Goal: Information Seeking & Learning: Check status

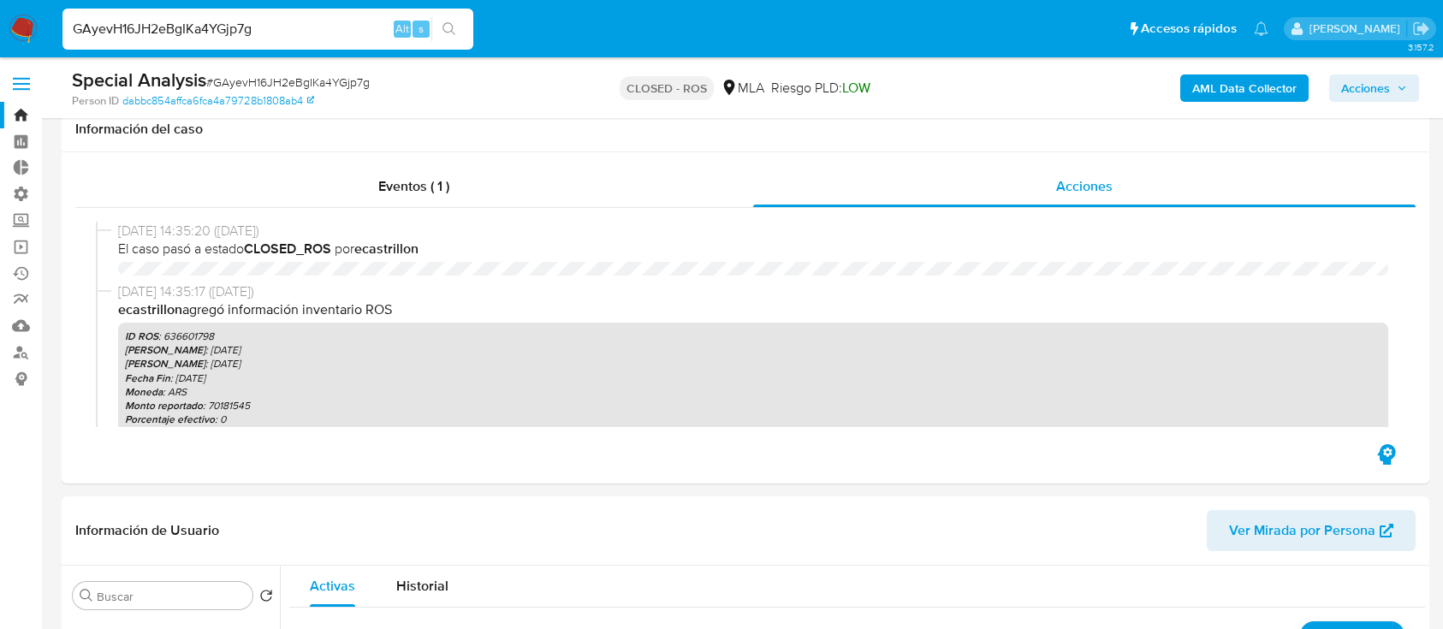
select select "10"
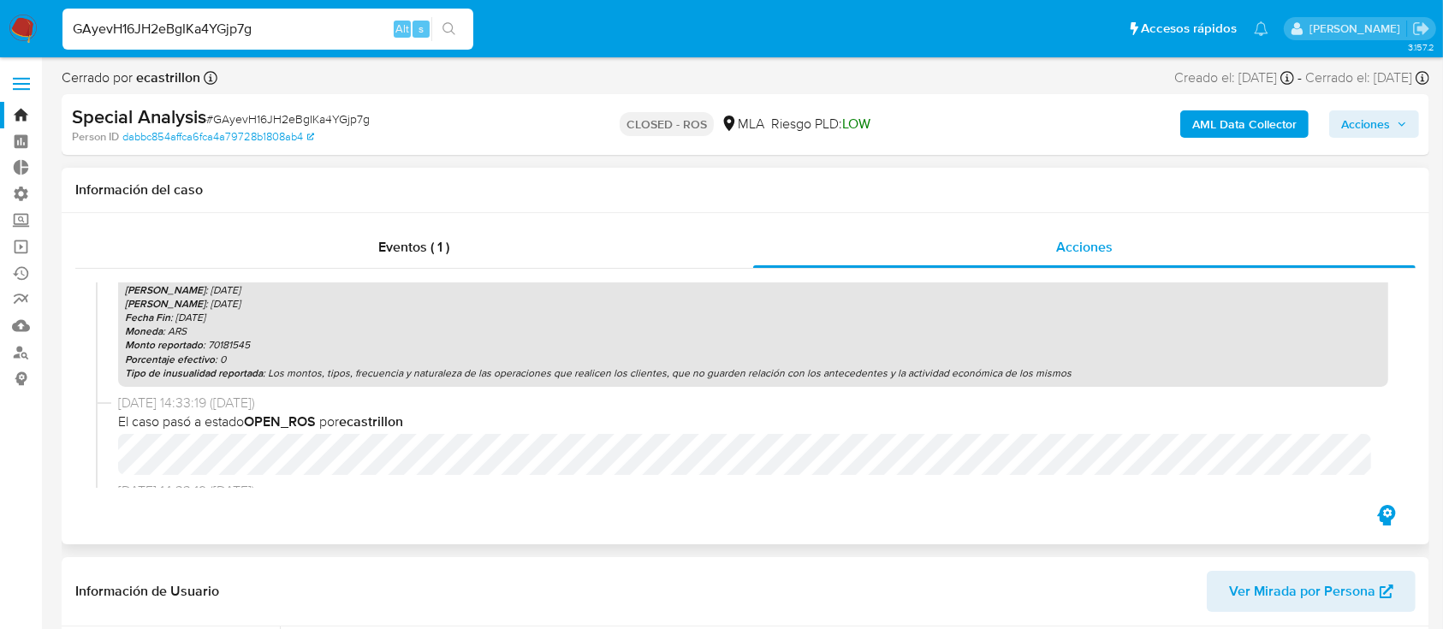
scroll to position [228, 0]
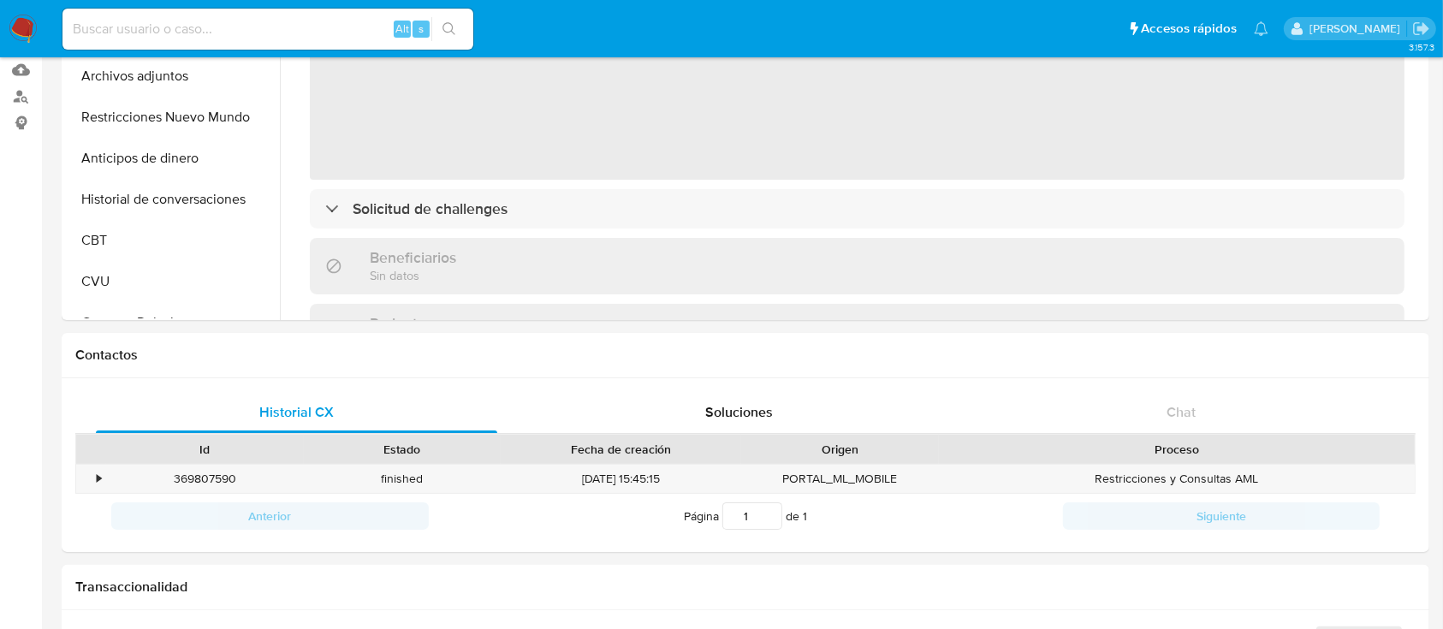
scroll to position [456, 0]
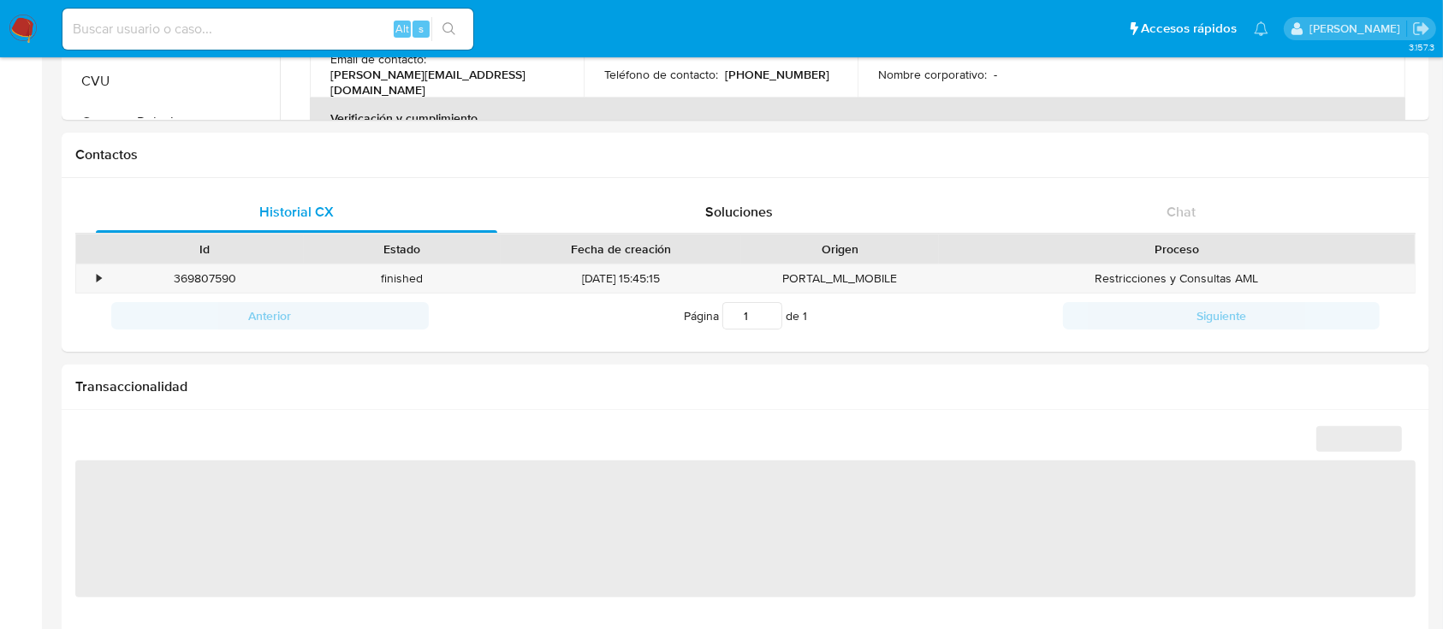
select select "10"
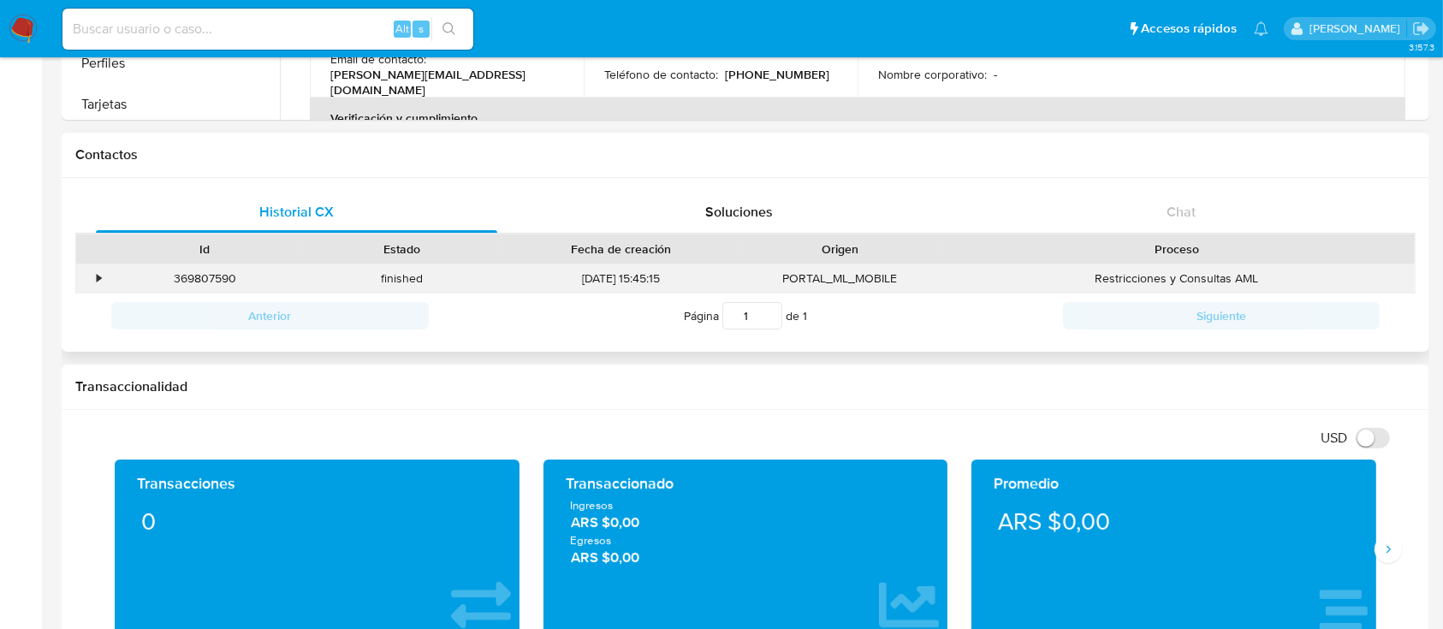
click at [205, 280] on div "369807590" at bounding box center [205, 278] width 198 height 28
copy div "369807590"
click at [742, 215] on span "Soluciones" at bounding box center [739, 212] width 68 height 20
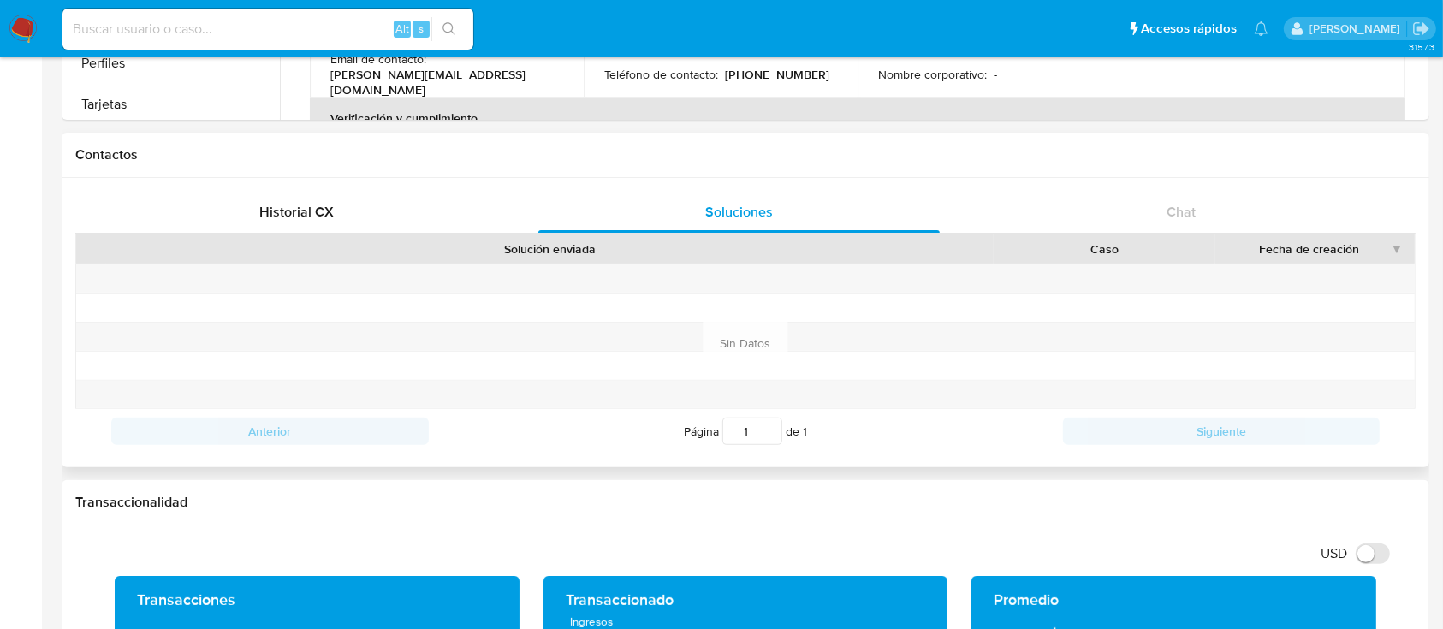
click at [331, 189] on div "Historial CX Soluciones Chat Id Estado Fecha de creación Origen Proceso • 36980…" at bounding box center [746, 322] width 1368 height 289
click at [331, 192] on div "Historial CX" at bounding box center [296, 212] width 401 height 41
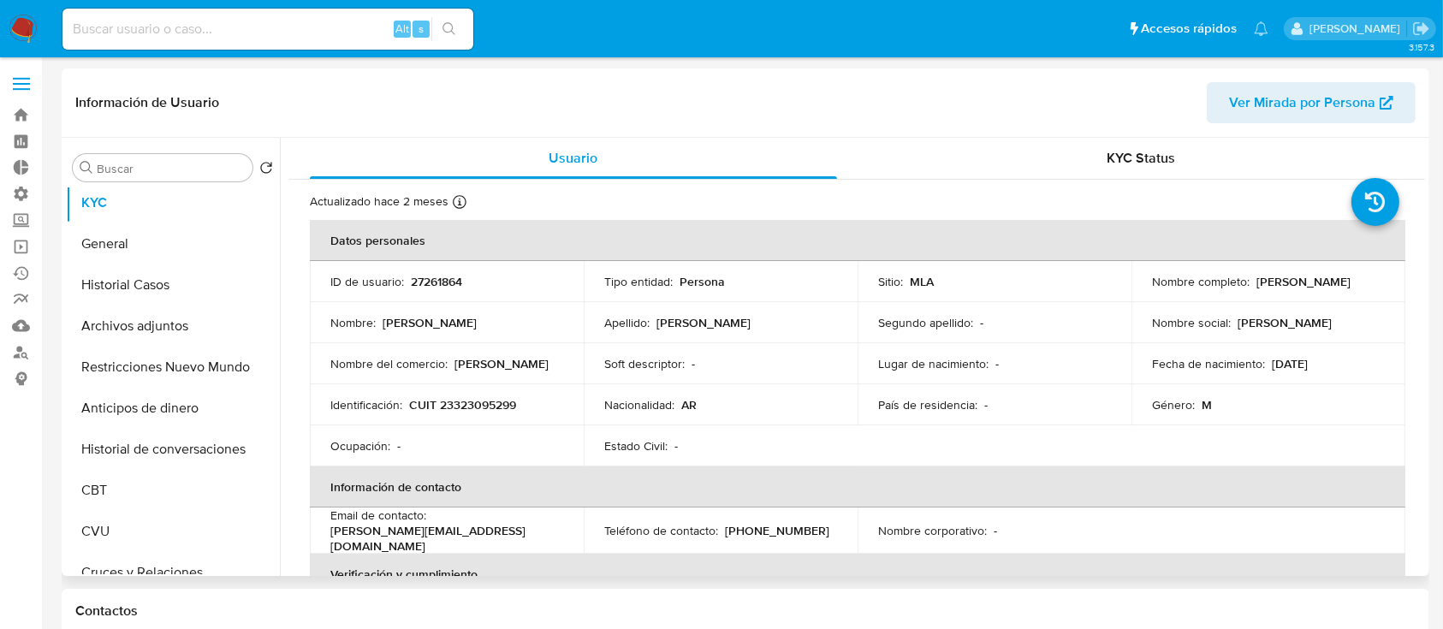
scroll to position [0, 0]
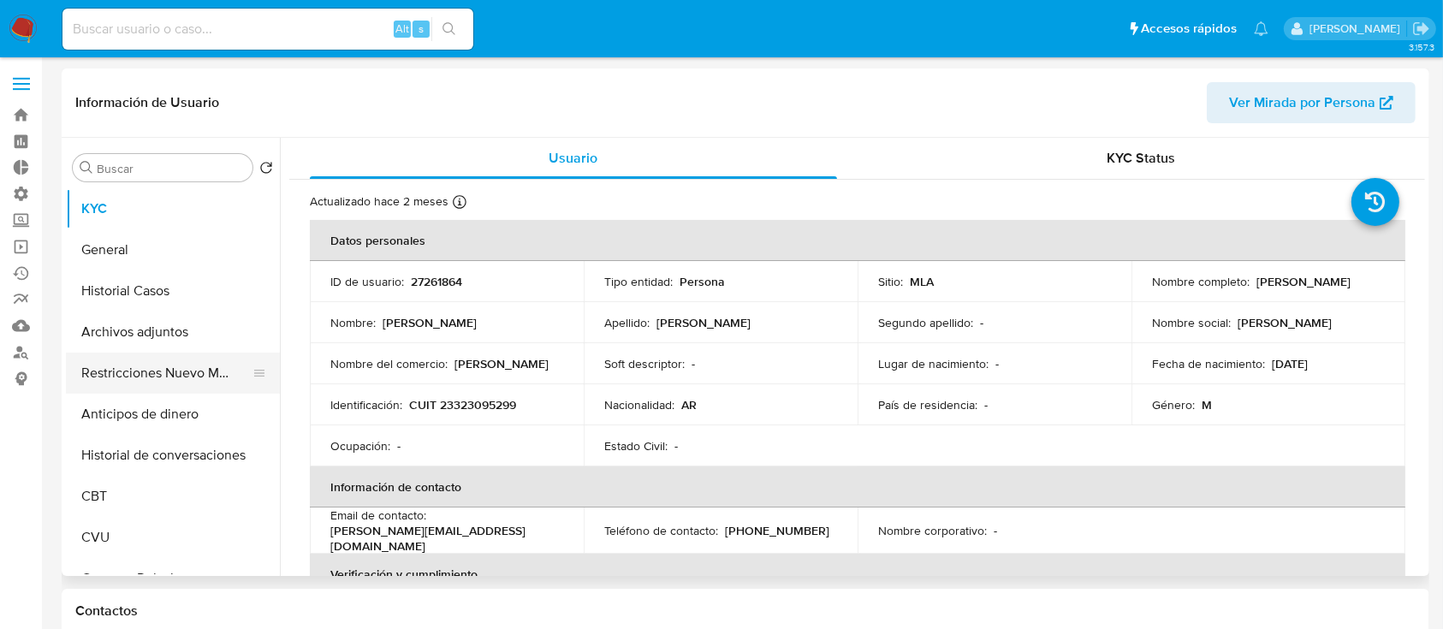
click at [167, 371] on button "Restricciones Nuevo Mundo" at bounding box center [166, 373] width 200 height 41
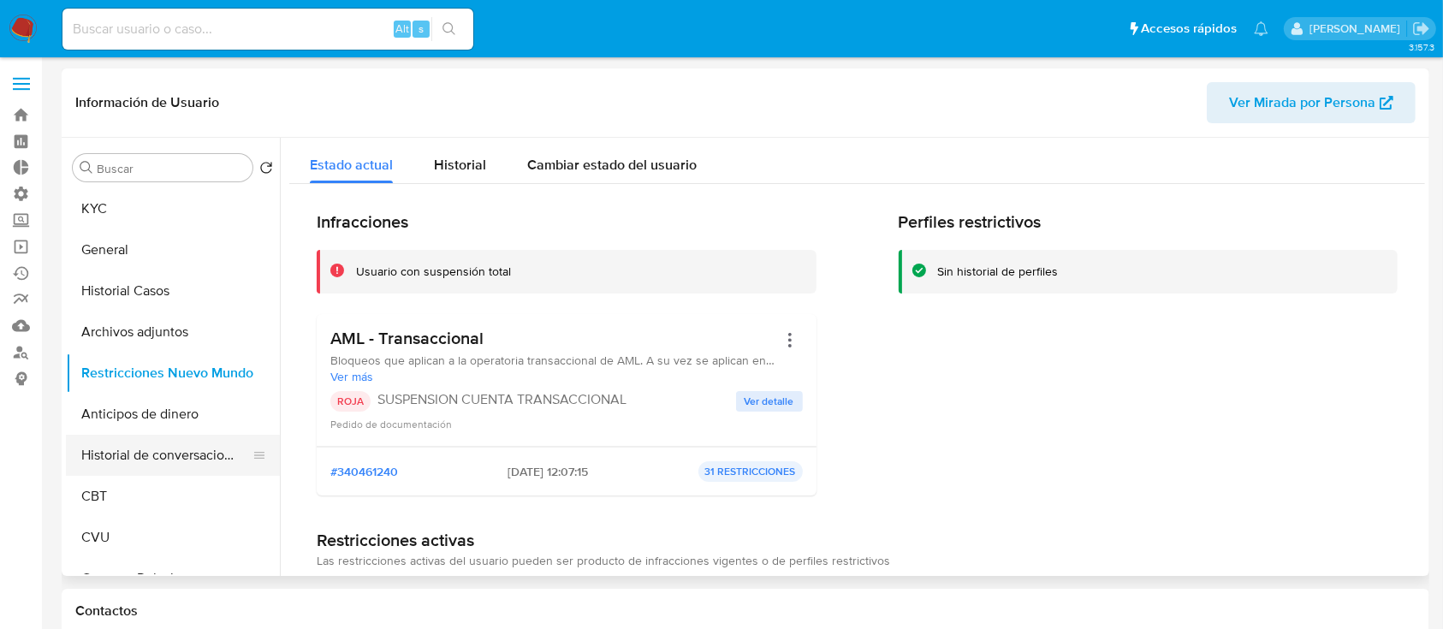
click at [148, 456] on button "Historial de conversaciones" at bounding box center [166, 455] width 200 height 41
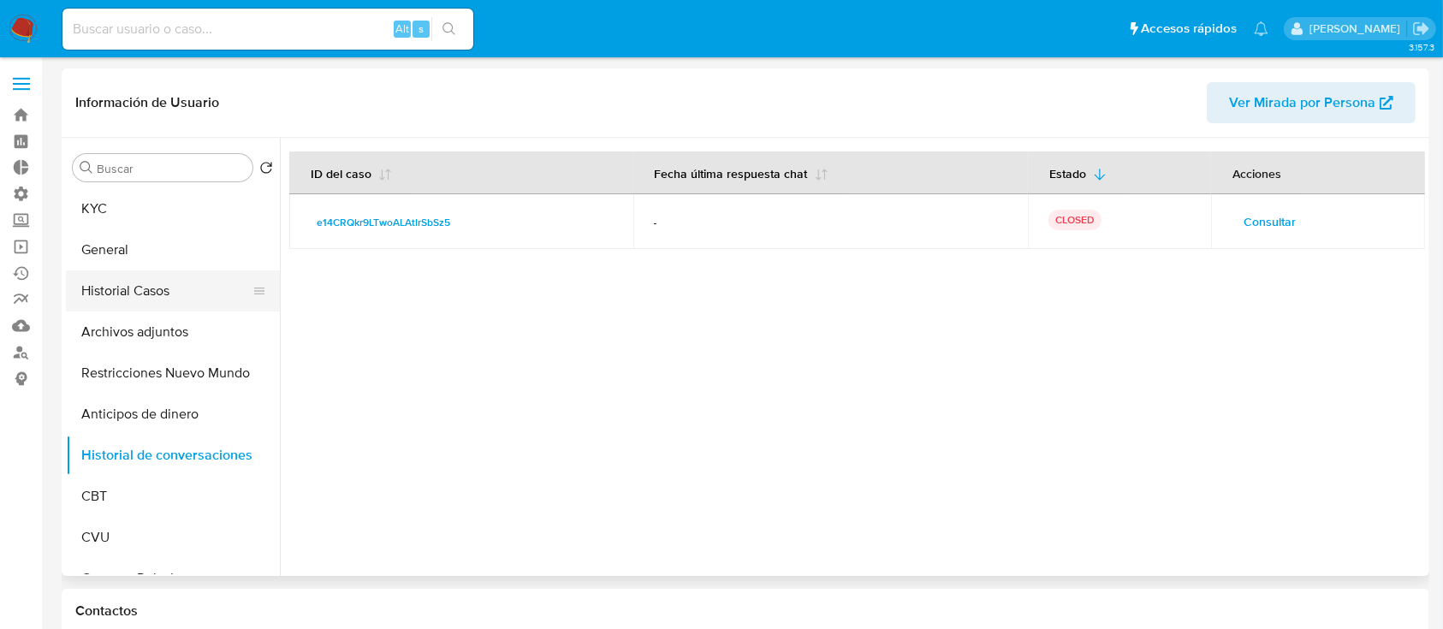
drag, startPoint x: 116, startPoint y: 229, endPoint x: 149, endPoint y: 300, distance: 78.5
click at [116, 229] on button "General" at bounding box center [173, 249] width 214 height 41
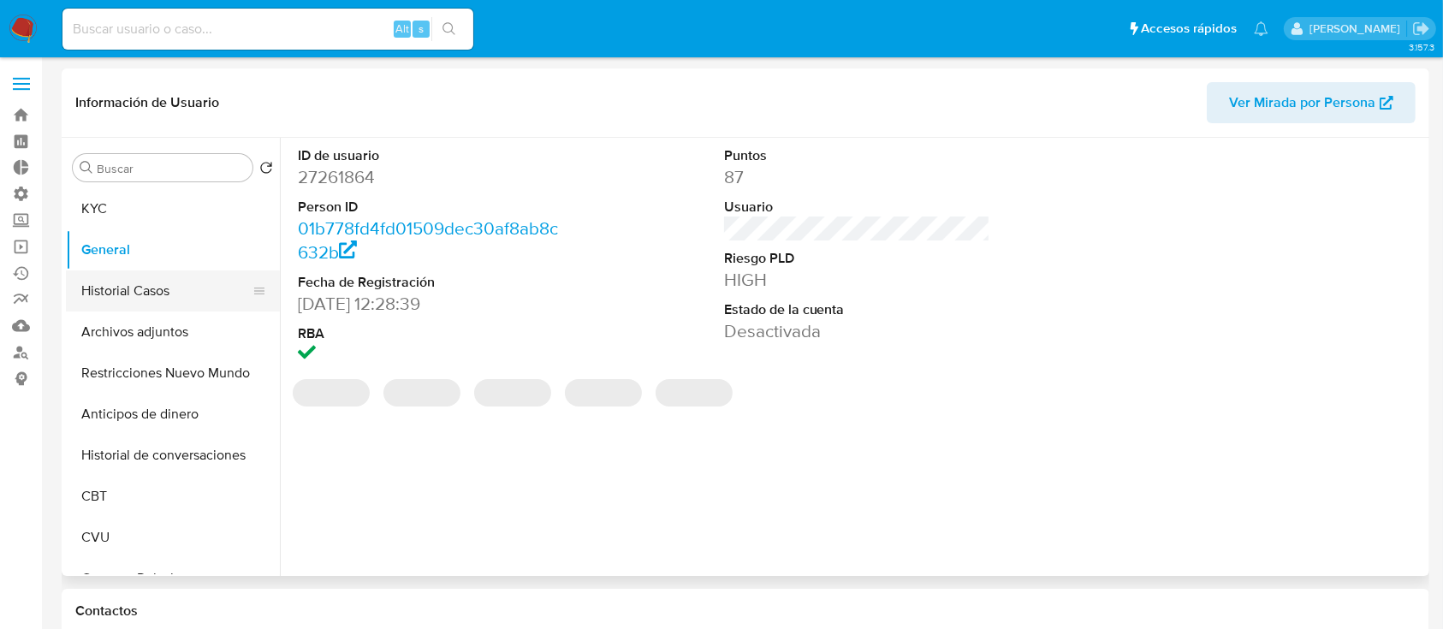
click at [183, 278] on button "Historial Casos" at bounding box center [166, 290] width 200 height 41
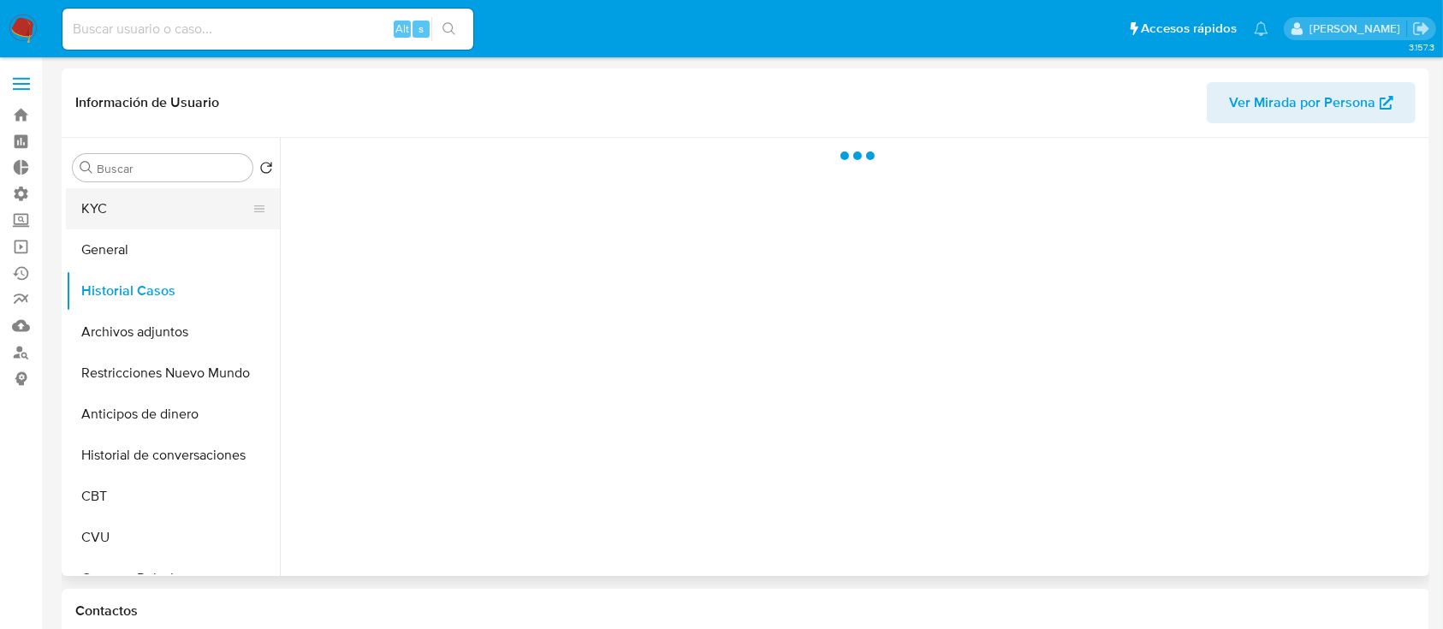
click at [184, 221] on button "KYC" at bounding box center [166, 208] width 200 height 41
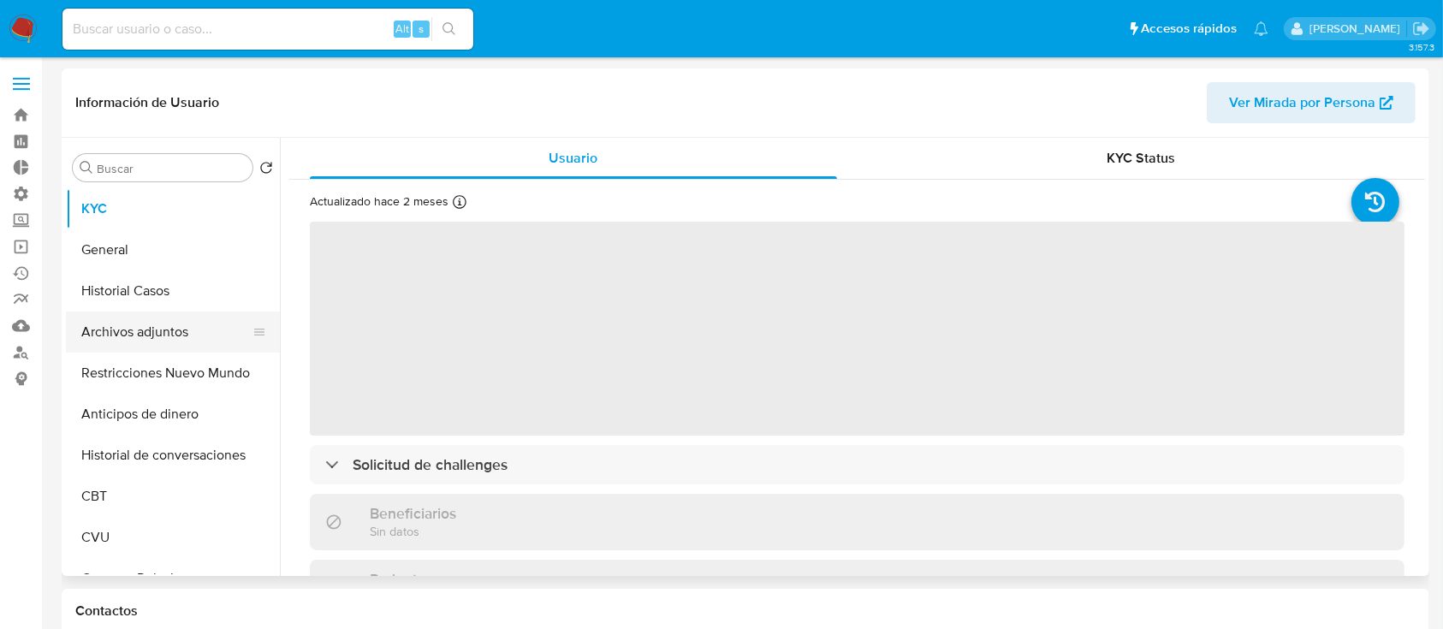
click at [175, 316] on button "Archivos adjuntos" at bounding box center [166, 332] width 200 height 41
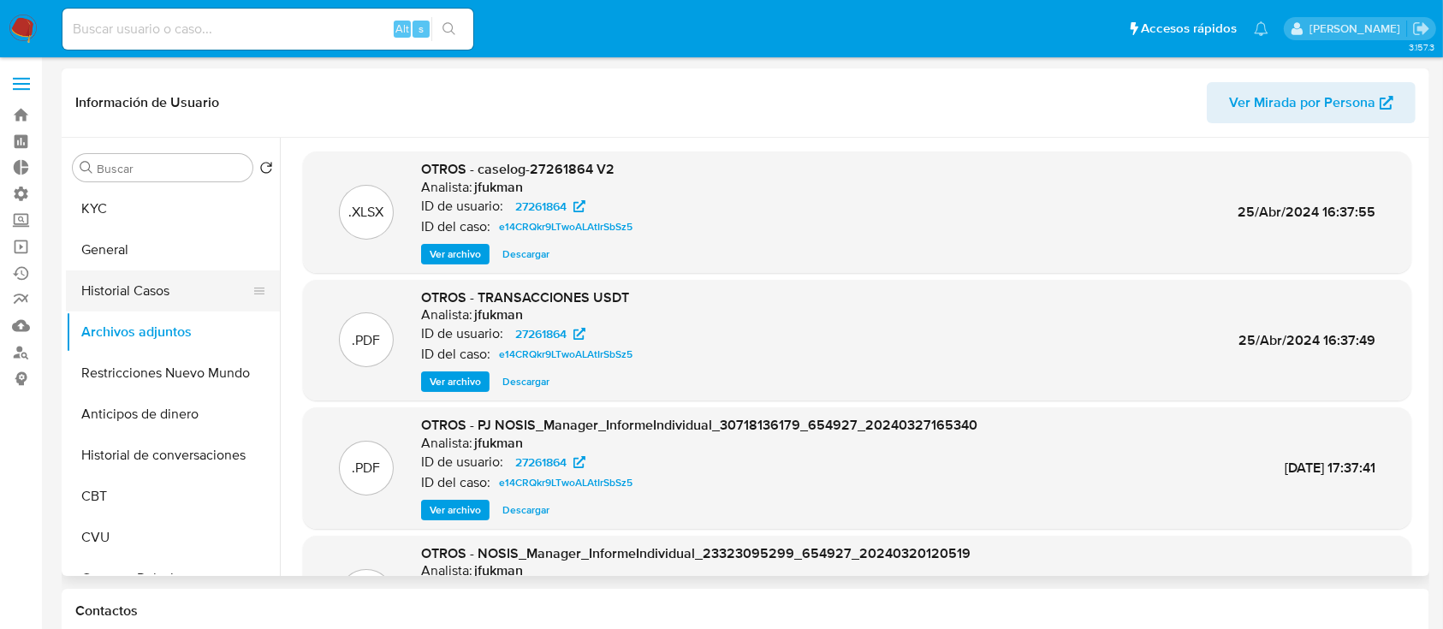
click at [154, 270] on button "Historial Casos" at bounding box center [166, 290] width 200 height 41
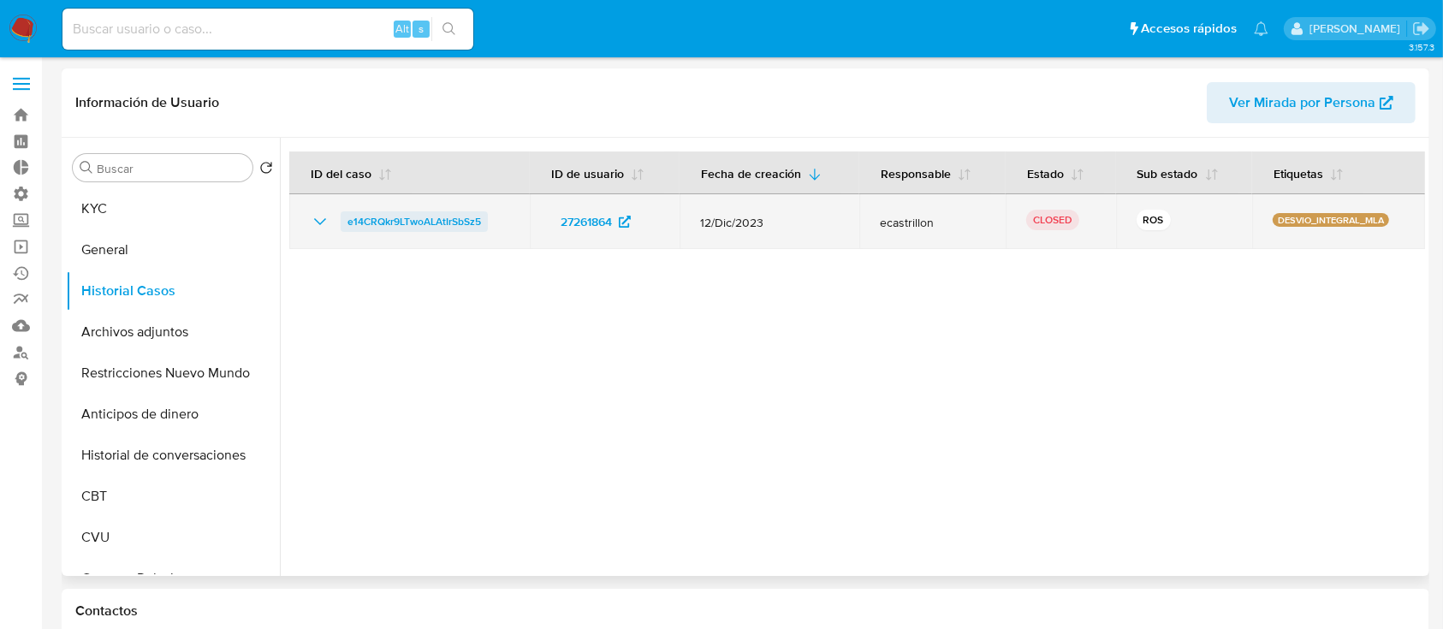
click at [431, 217] on span "e14CRQkr9LTwoALAtIrSbSz5" at bounding box center [414, 221] width 134 height 21
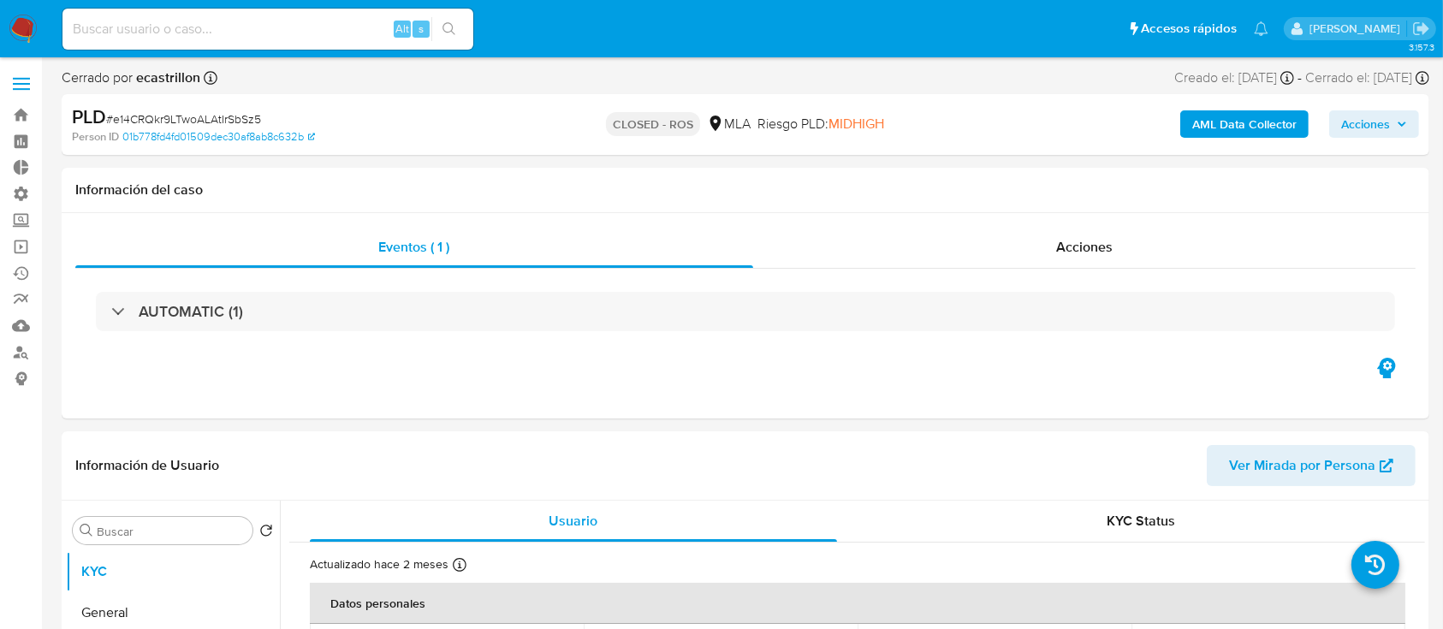
select select "10"
click at [214, 121] on span "# e14CRQkr9LTwoALAtIrSbSz5" at bounding box center [183, 118] width 155 height 17
copy span "e14CRQkr9LTwoALAtIrSbSz5"
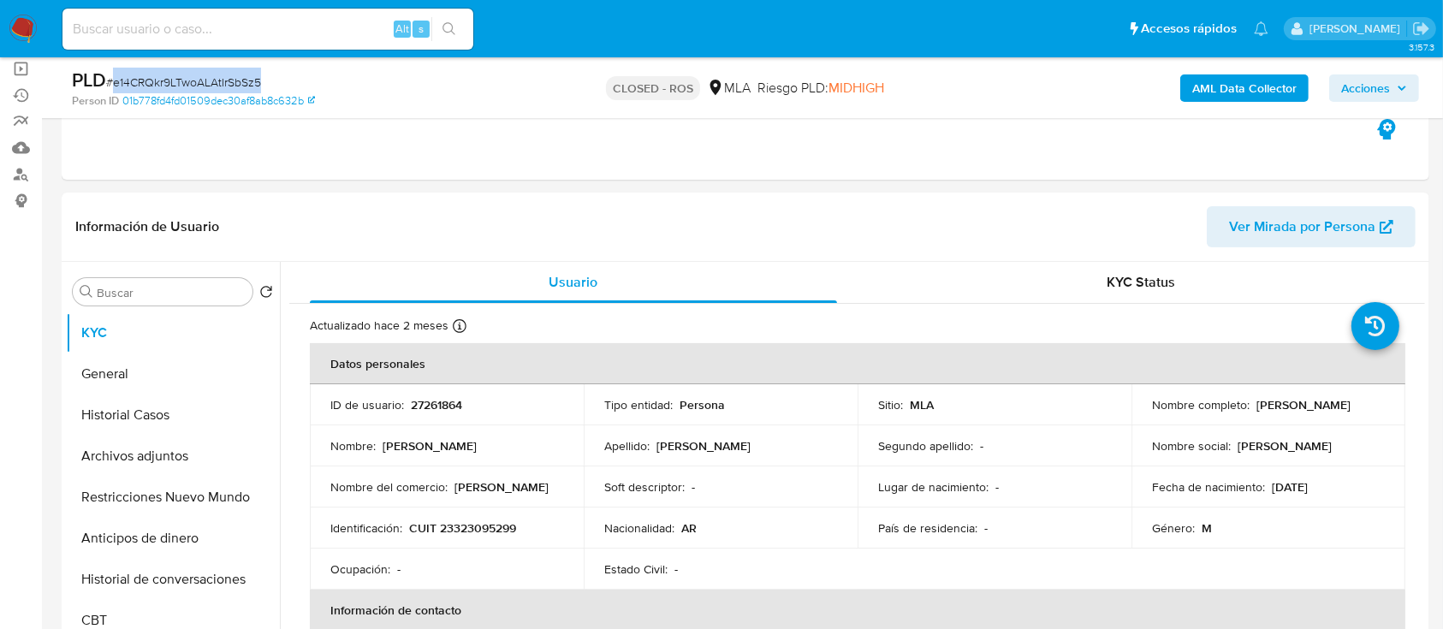
scroll to position [342, 0]
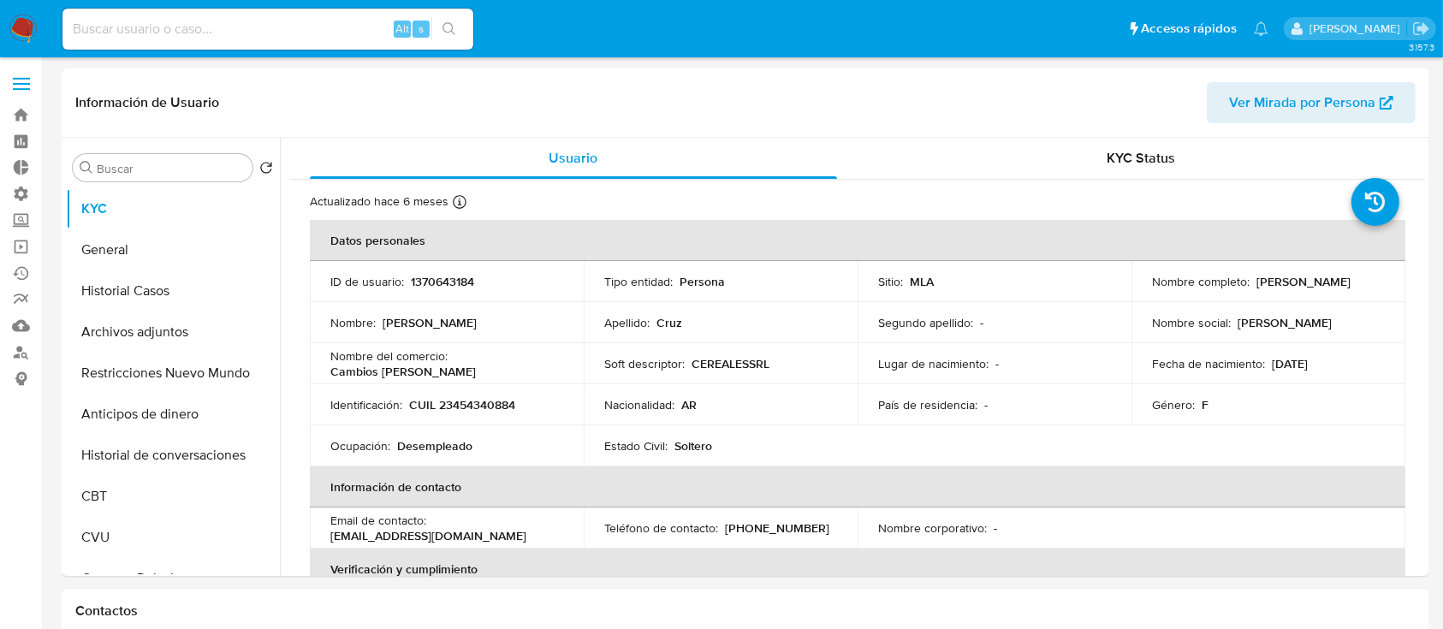
select select "10"
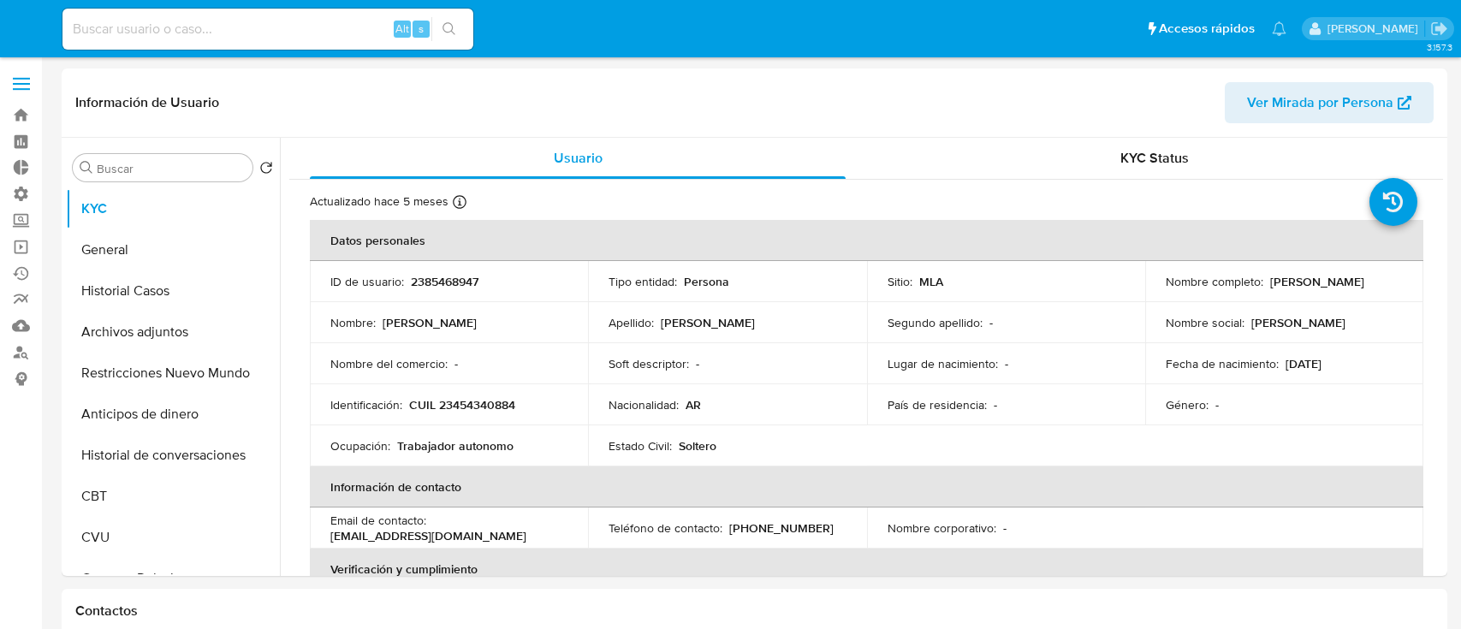
select select "10"
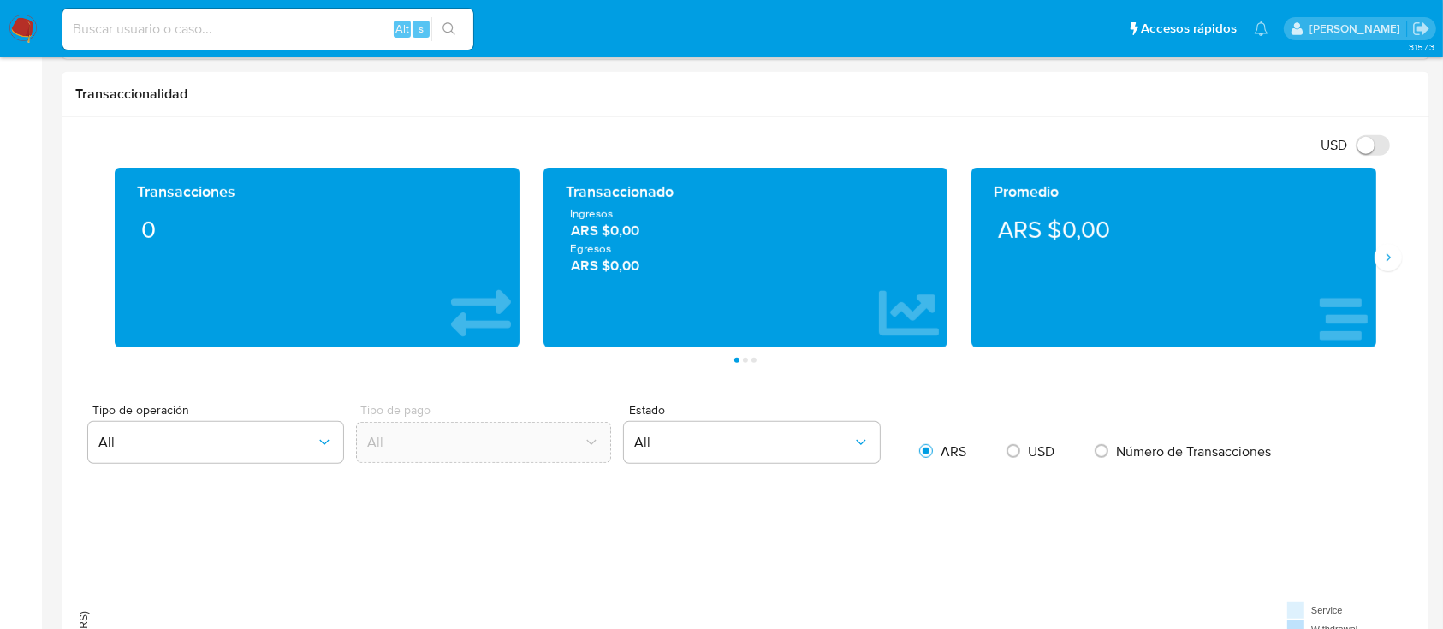
scroll to position [912, 0]
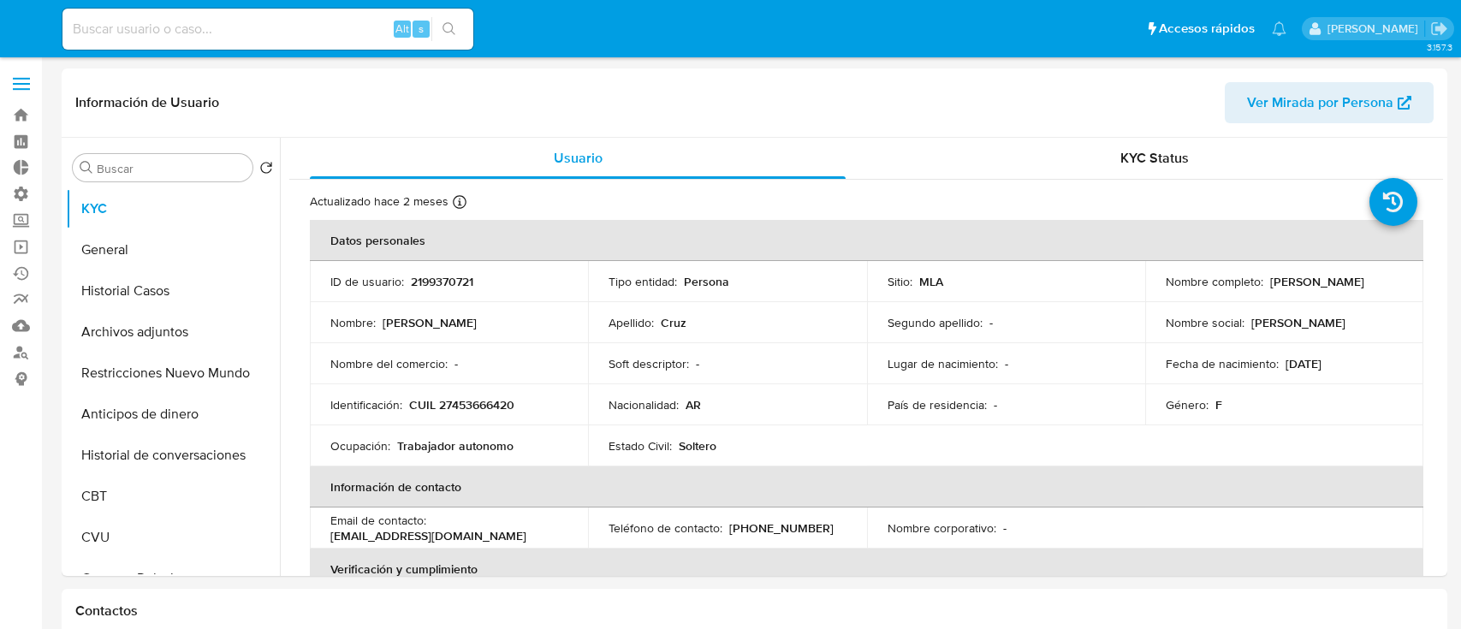
select select "10"
